Goal: Use online tool/utility: Use online tool/utility

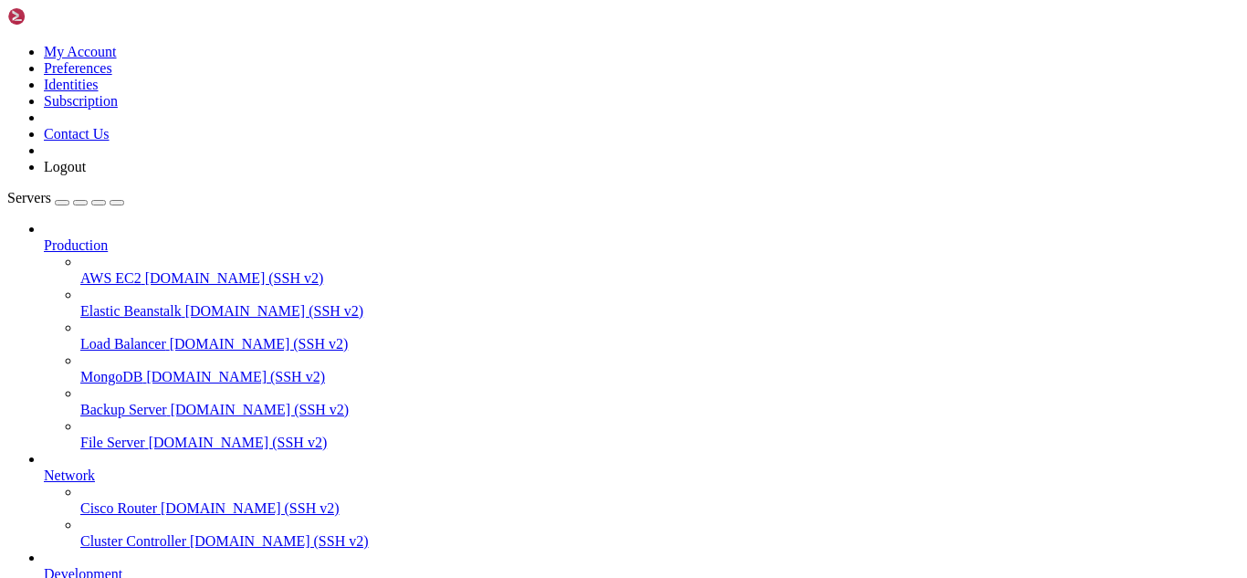
scroll to position [760, 0]
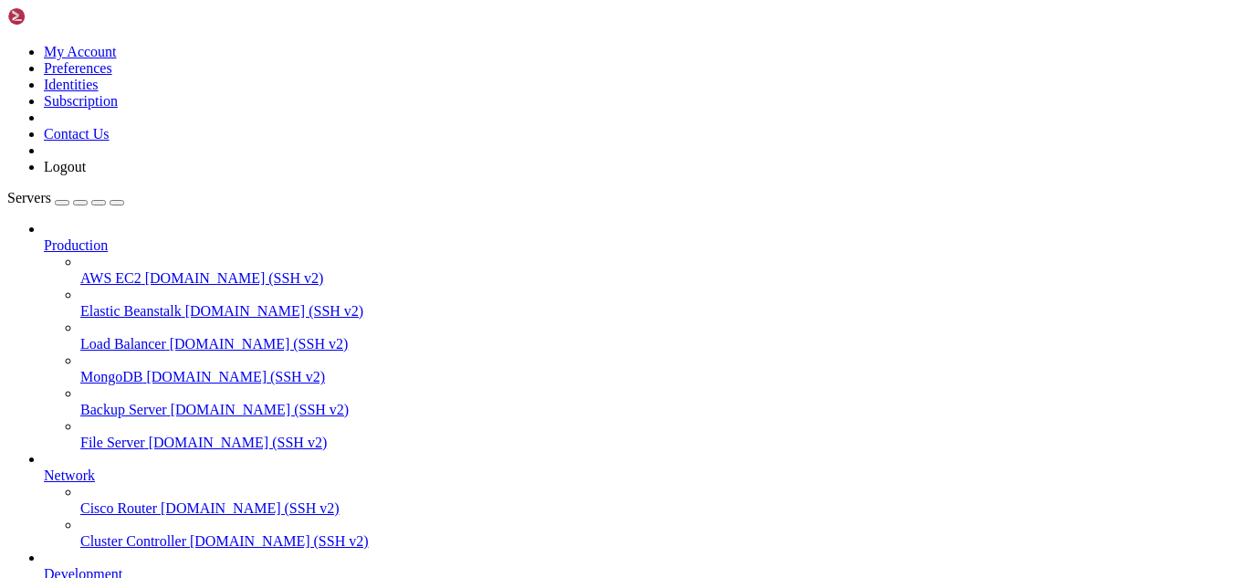
drag, startPoint x: 368, startPoint y: 1529, endPoint x: 288, endPoint y: 1490, distance: 88.6
drag, startPoint x: 743, startPoint y: 1529, endPoint x: 16, endPoint y: 1317, distance: 757.7
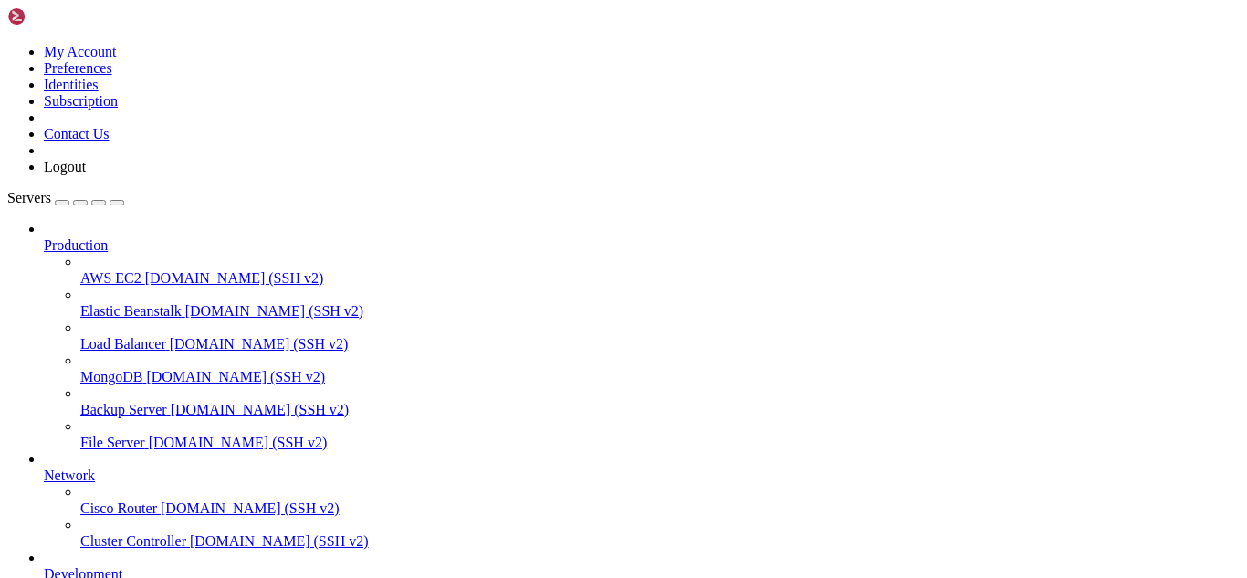
drag, startPoint x: 50, startPoint y: 1513, endPoint x: 16, endPoint y: 1302, distance: 214.5
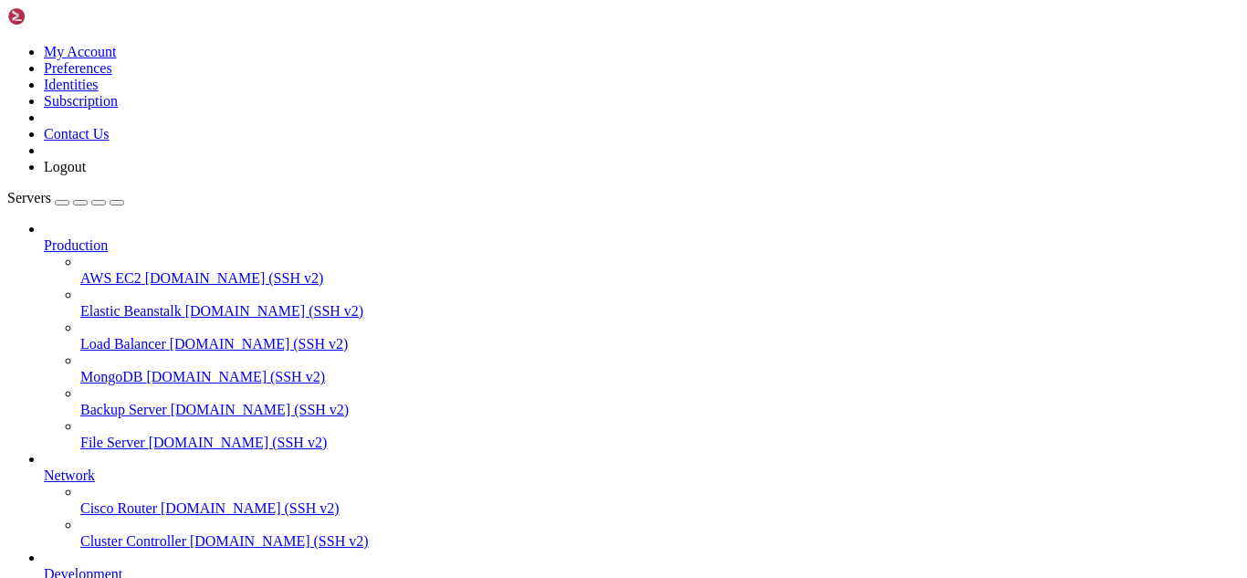
drag, startPoint x: 525, startPoint y: 1512, endPoint x: 467, endPoint y: 1524, distance: 58.7
drag, startPoint x: 467, startPoint y: 1524, endPoint x: 363, endPoint y: 1529, distance: 104.2
